Goal: Check status

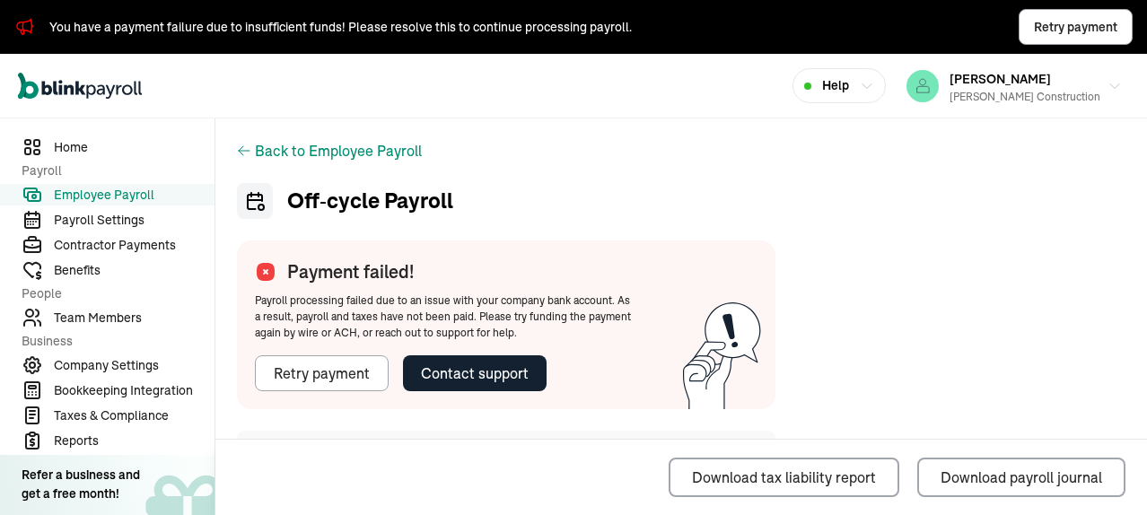
scroll to position [359, 0]
